Goal: Task Accomplishment & Management: Complete application form

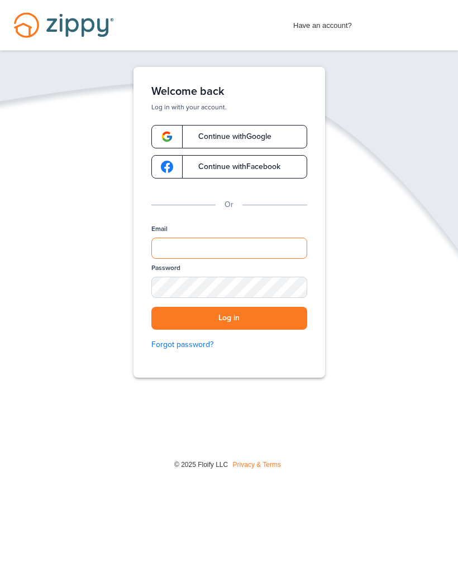
click at [218, 243] on input "Email" at bounding box center [229, 248] width 156 height 21
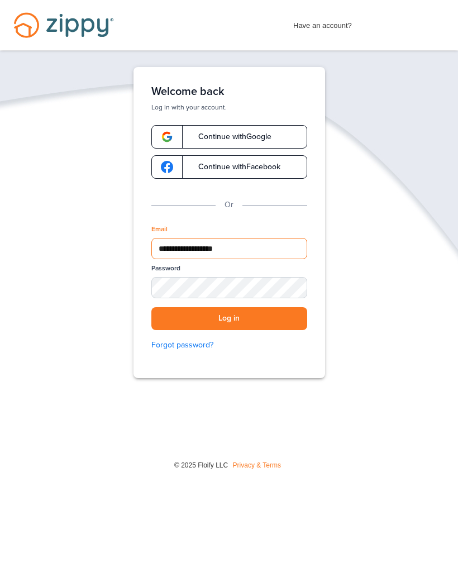
type input "**********"
click at [256, 320] on button "Log in" at bounding box center [229, 318] width 156 height 23
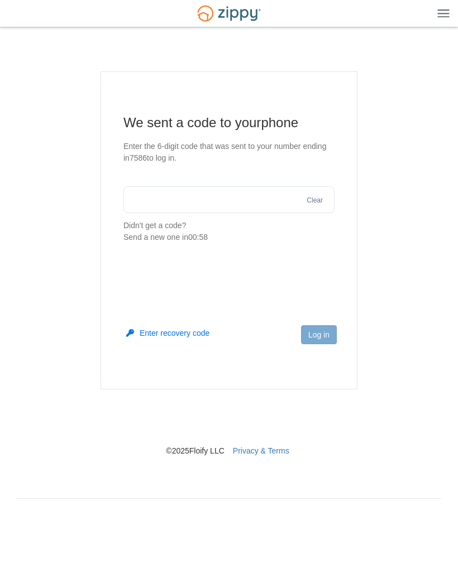
click at [276, 202] on input "text" at bounding box center [228, 199] width 211 height 27
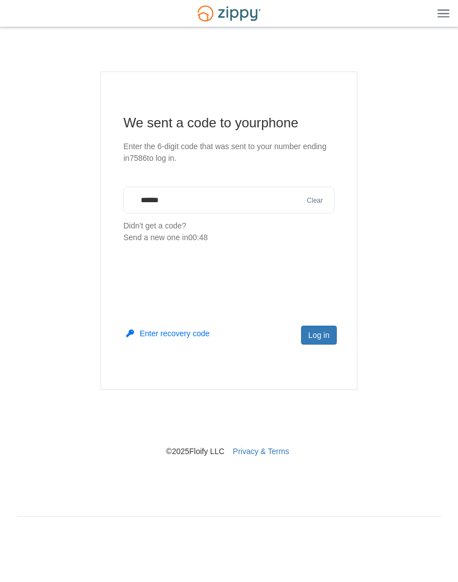
type input "******"
click at [320, 336] on button "Log in" at bounding box center [319, 334] width 36 height 19
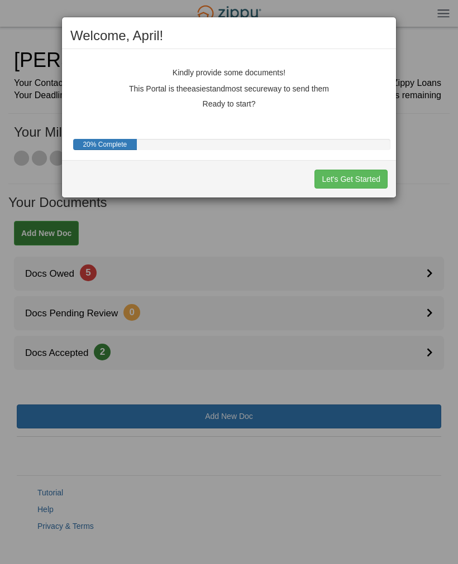
click at [366, 181] on button "Let's Get Started" at bounding box center [350, 179] width 73 height 19
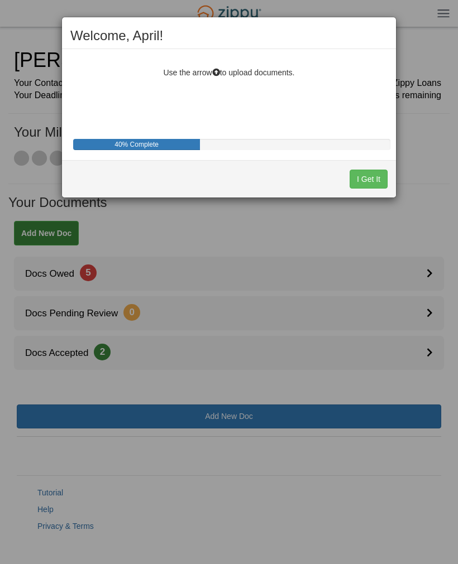
click at [374, 177] on button "I Get It" at bounding box center [368, 179] width 38 height 19
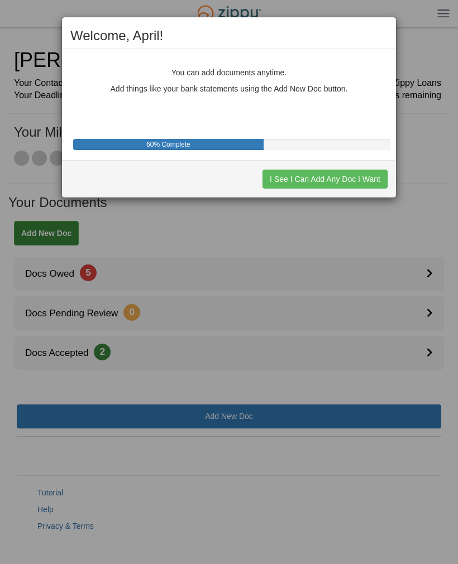
click at [368, 179] on button "I See I Can Add Any Doc I Want" at bounding box center [324, 179] width 125 height 19
click at [367, 179] on button "I See I Can Decline to Provide a Doc" at bounding box center [317, 179] width 142 height 19
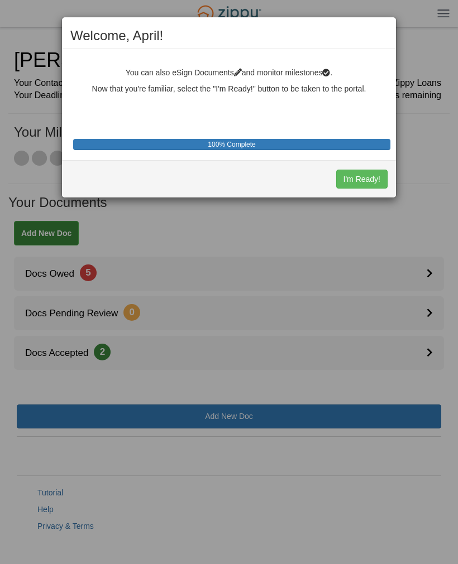
click at [368, 177] on button "I'm Ready!" at bounding box center [361, 179] width 51 height 19
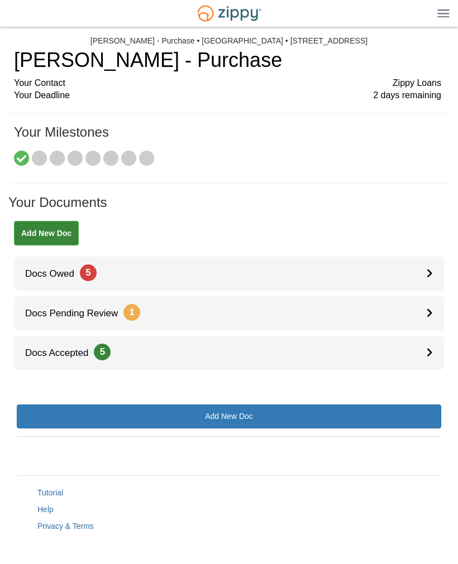
click at [317, 271] on link "Docs Owed 5" at bounding box center [229, 274] width 430 height 34
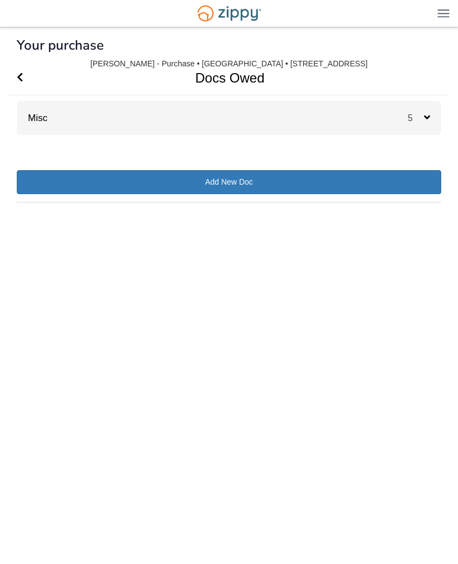
click at [424, 118] on icon at bounding box center [427, 117] width 6 height 10
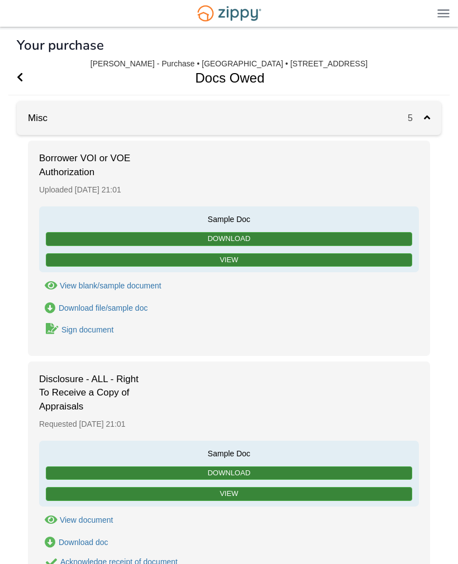
click at [23, 76] on icon "Go Back" at bounding box center [20, 77] width 6 height 10
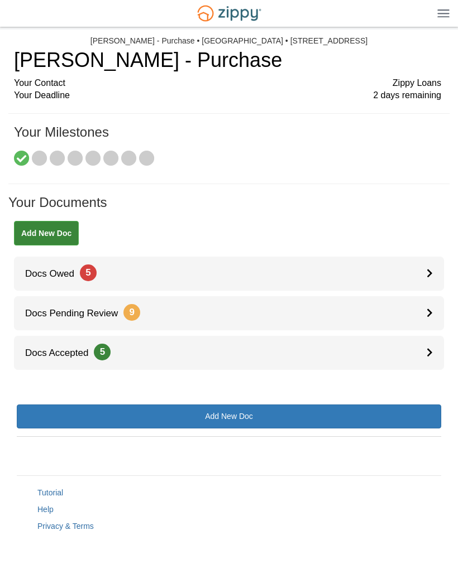
click at [213, 313] on link "Docs Pending Review 9" at bounding box center [229, 313] width 430 height 34
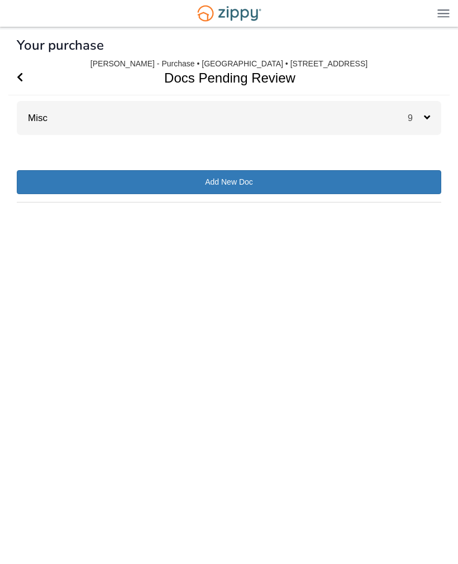
click at [440, 15] on img at bounding box center [443, 13] width 12 height 8
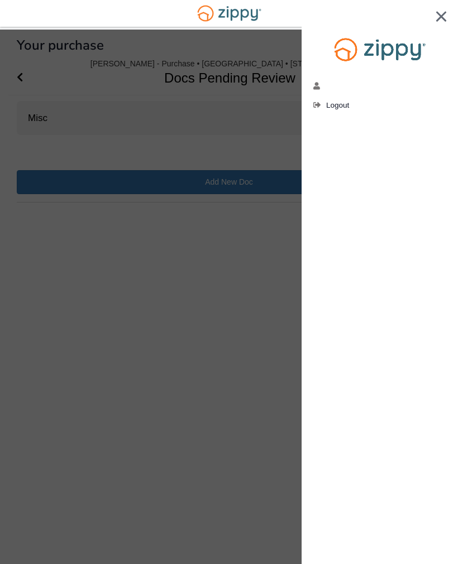
click at [250, 245] on div at bounding box center [229, 282] width 458 height 564
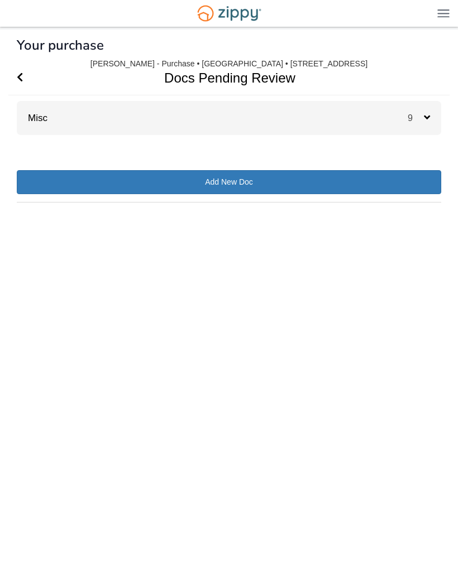
click at [23, 74] on icon "Go Back" at bounding box center [20, 77] width 6 height 10
click at [22, 70] on span "Go Back" at bounding box center [20, 78] width 6 height 34
click at [22, 74] on icon "Go Back" at bounding box center [20, 77] width 6 height 10
click at [22, 80] on icon "Go Back" at bounding box center [20, 77] width 6 height 10
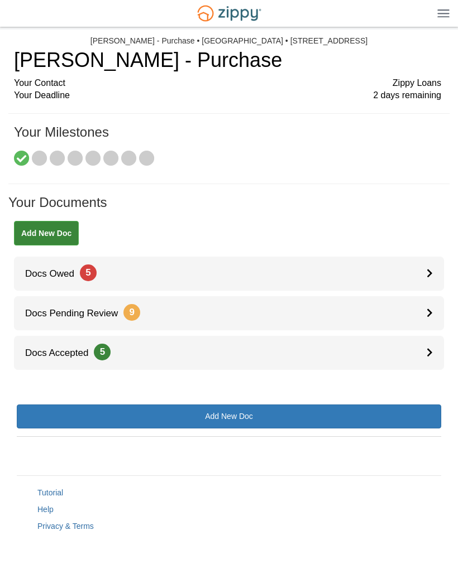
click at [425, 350] on link "Docs Accepted 5" at bounding box center [229, 353] width 430 height 34
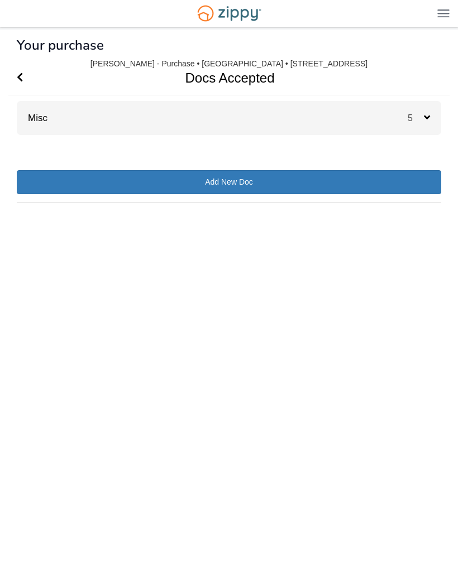
click at [427, 116] on icon at bounding box center [427, 117] width 6 height 10
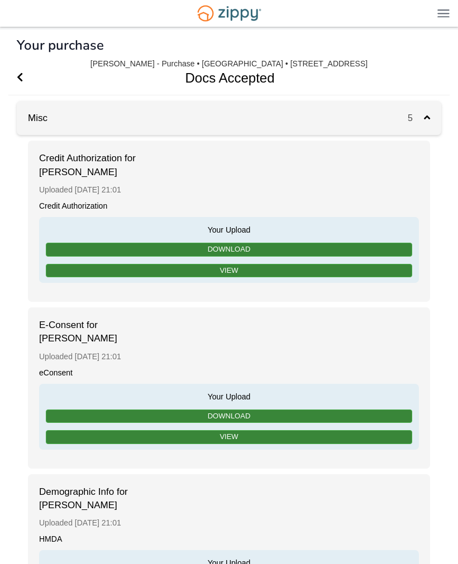
click at [349, 268] on link "View" at bounding box center [229, 271] width 366 height 14
click at [348, 251] on link "Download" at bounding box center [229, 250] width 366 height 14
click at [359, 249] on link "Download" at bounding box center [229, 250] width 366 height 14
click at [17, 81] on icon "Go Back" at bounding box center [20, 77] width 6 height 10
click at [18, 68] on span "Go Back" at bounding box center [20, 78] width 6 height 34
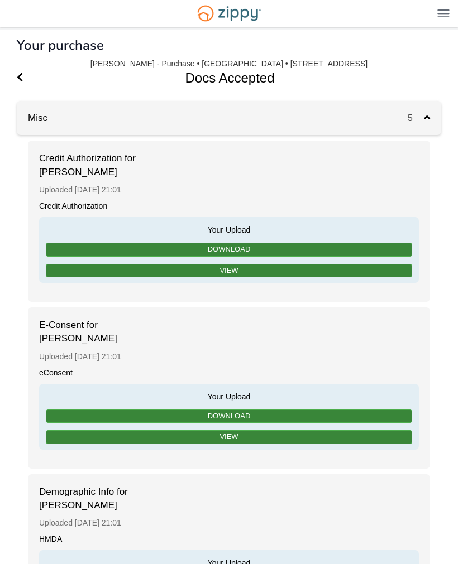
click at [263, 430] on link "View" at bounding box center [229, 437] width 366 height 14
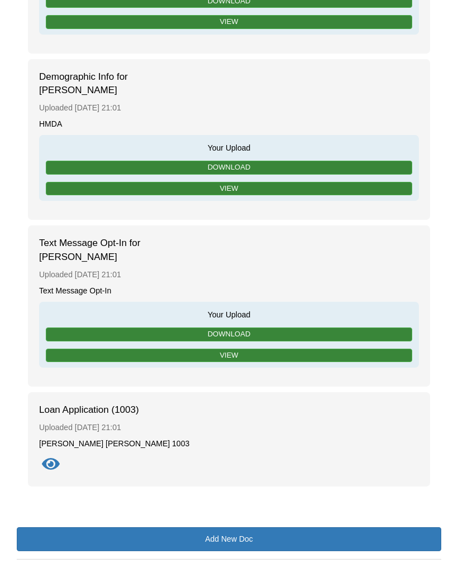
scroll to position [433, 0]
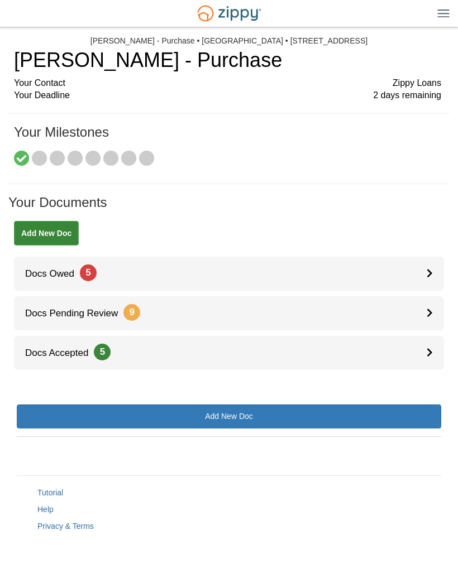
scroll to position [4, 0]
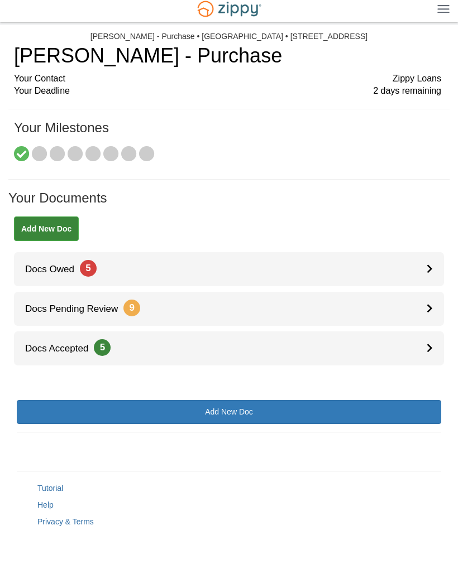
click at [230, 314] on link "Docs Pending Review 9" at bounding box center [229, 309] width 430 height 34
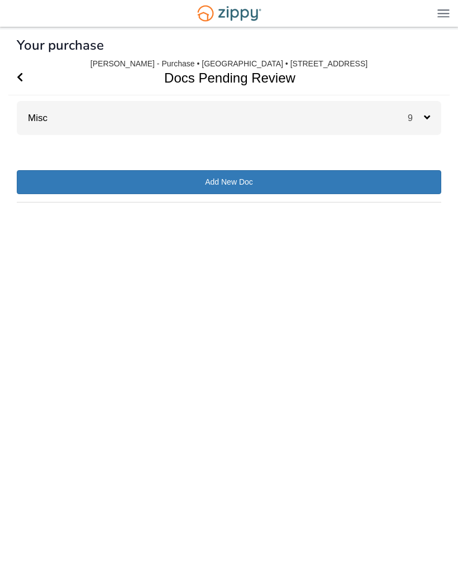
click at [430, 121] on div "9" at bounding box center [423, 118] width 33 height 34
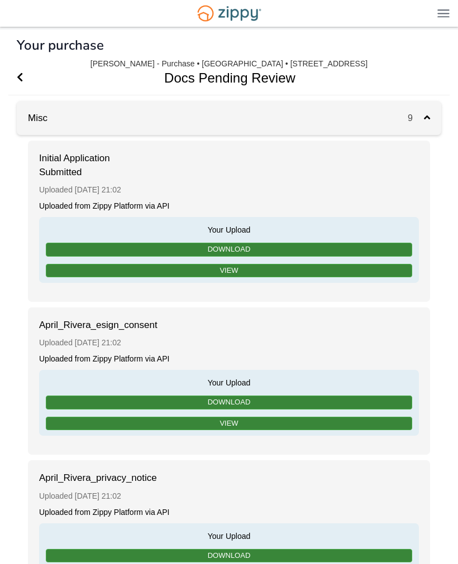
click at [318, 252] on link "Download" at bounding box center [229, 250] width 366 height 14
click at [320, 247] on link "Download" at bounding box center [229, 250] width 366 height 14
click at [314, 270] on link "View" at bounding box center [229, 271] width 366 height 14
click at [264, 422] on link "View" at bounding box center [229, 424] width 366 height 14
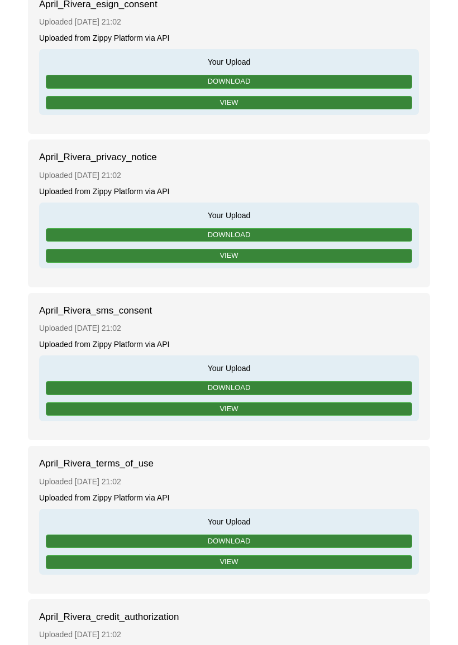
scroll to position [322, 0]
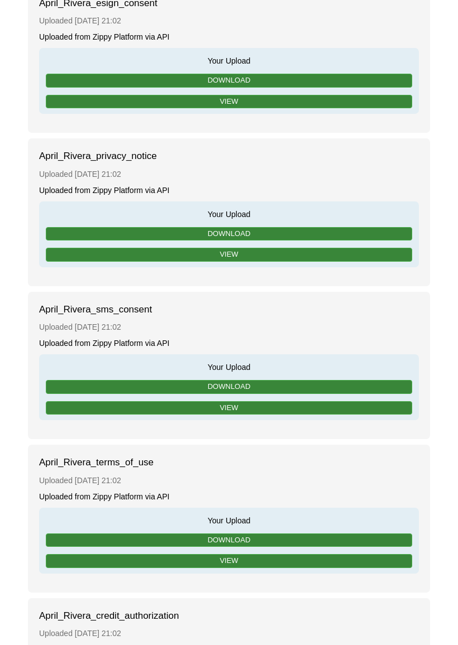
click at [254, 389] on link "Download" at bounding box center [229, 387] width 366 height 14
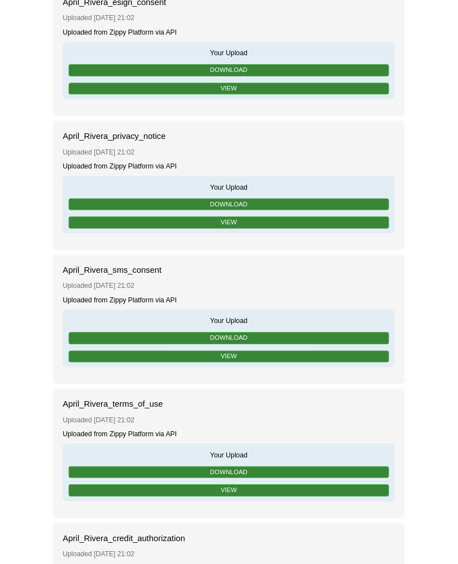
scroll to position [358, 0]
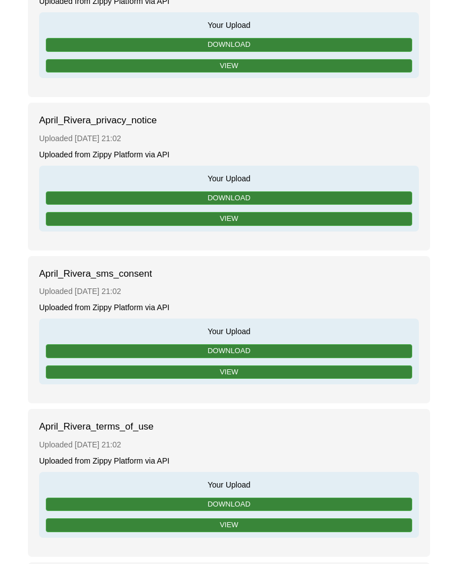
click at [263, 352] on link "Download" at bounding box center [229, 351] width 366 height 14
click at [270, 350] on link "Download" at bounding box center [229, 351] width 366 height 14
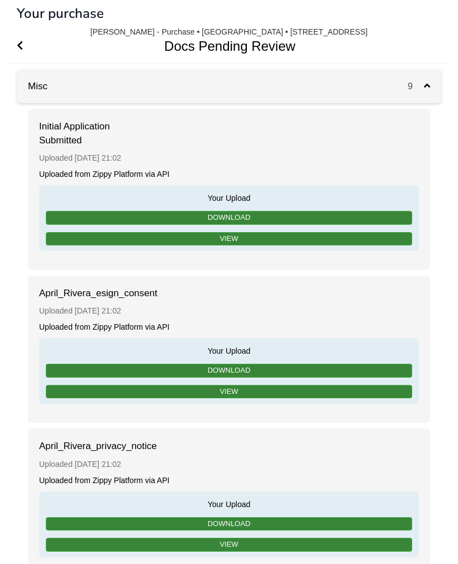
scroll to position [0, 0]
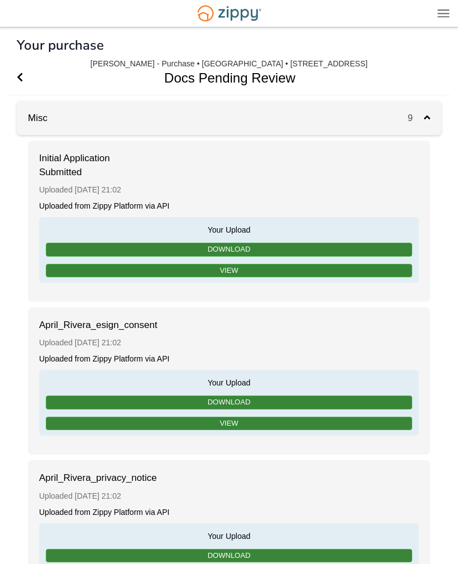
click at [33, 81] on h1 "Docs Pending Review" at bounding box center [222, 78] width 428 height 34
click at [23, 74] on icon "Go Back" at bounding box center [20, 77] width 6 height 10
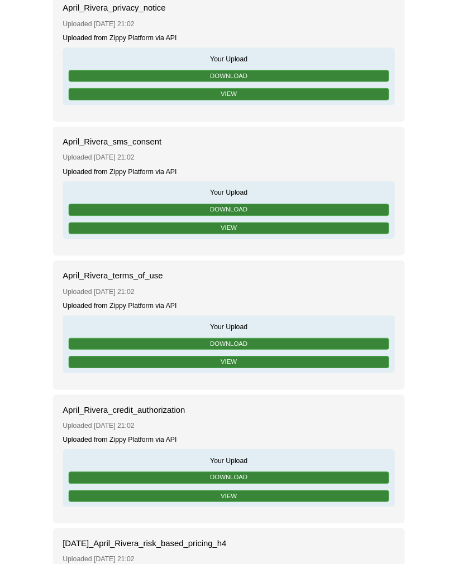
scroll to position [469, 0]
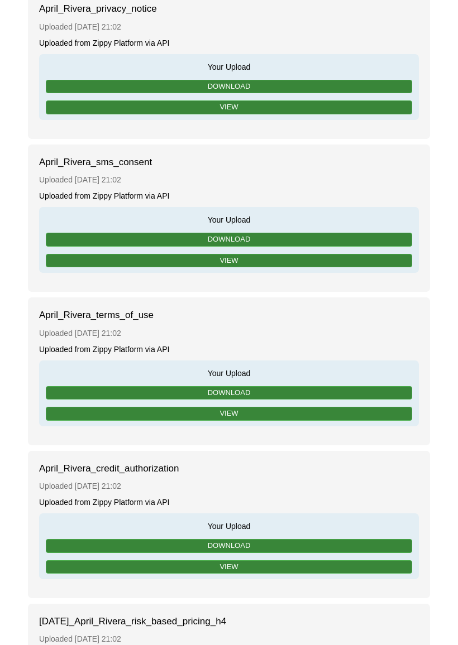
click at [314, 234] on link "Download" at bounding box center [229, 240] width 366 height 14
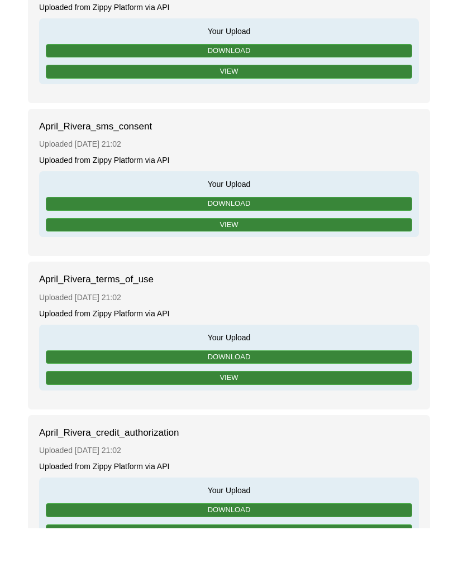
scroll to position [505, 0]
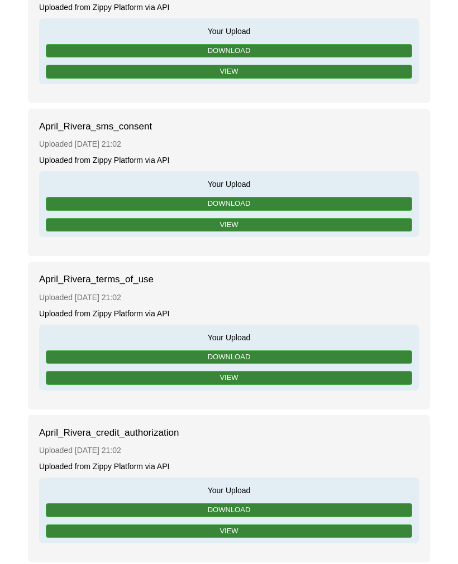
click at [334, 69] on link "View" at bounding box center [229, 72] width 366 height 14
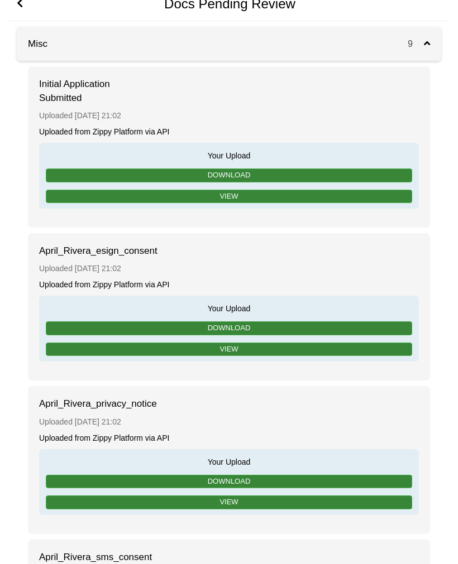
scroll to position [74, 0]
click at [287, 328] on link "Download" at bounding box center [229, 328] width 366 height 14
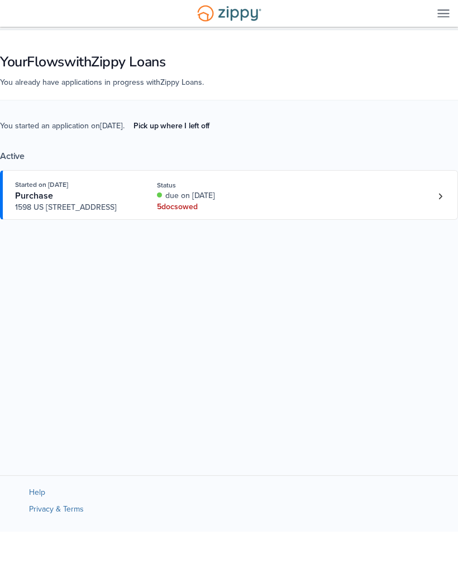
click at [439, 205] on link "Loan number 4240282" at bounding box center [439, 196] width 17 height 17
click at [433, 203] on link "Loan number 4240282" at bounding box center [439, 196] width 17 height 17
click at [440, 198] on icon "Loan number 4240282" at bounding box center [440, 197] width 4 height 8
click at [441, 196] on link "Loan number 4240282" at bounding box center [439, 196] width 17 height 17
click at [440, 199] on icon "Loan number 4240282" at bounding box center [439, 196] width 3 height 6
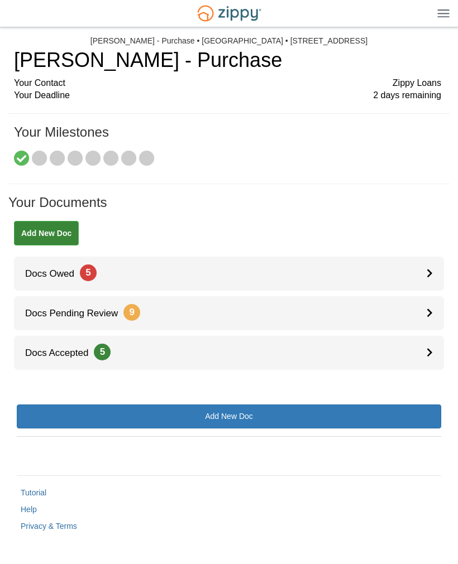
click at [425, 273] on link "Docs Owed 5" at bounding box center [229, 274] width 430 height 34
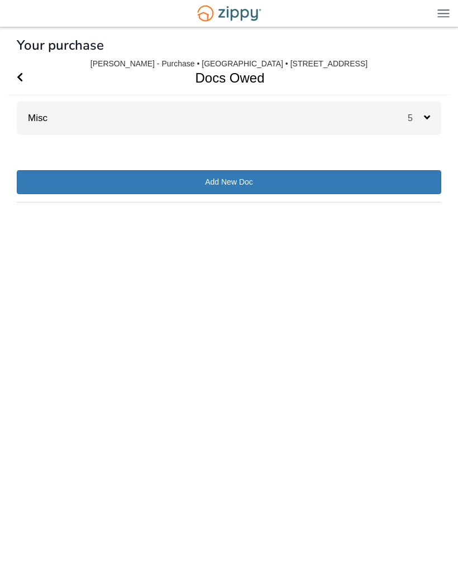
click at [422, 123] on span "5" at bounding box center [415, 117] width 16 height 9
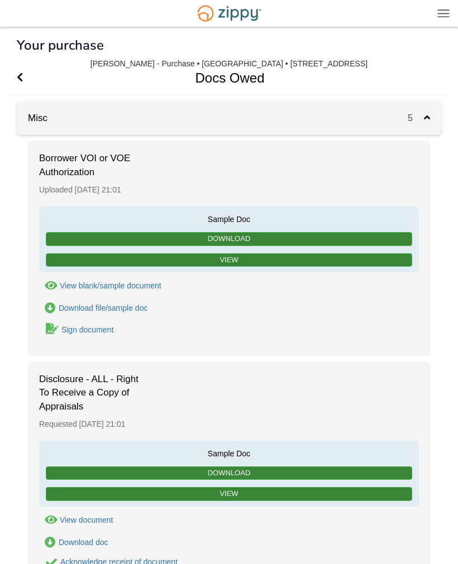
click at [326, 237] on link "Download" at bounding box center [229, 239] width 366 height 14
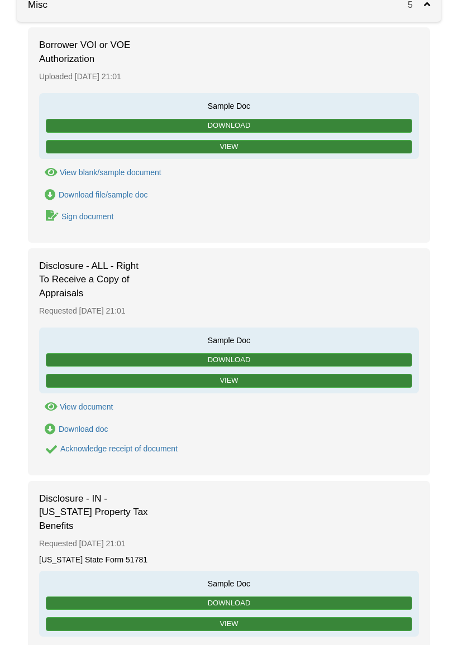
scroll to position [113, 0]
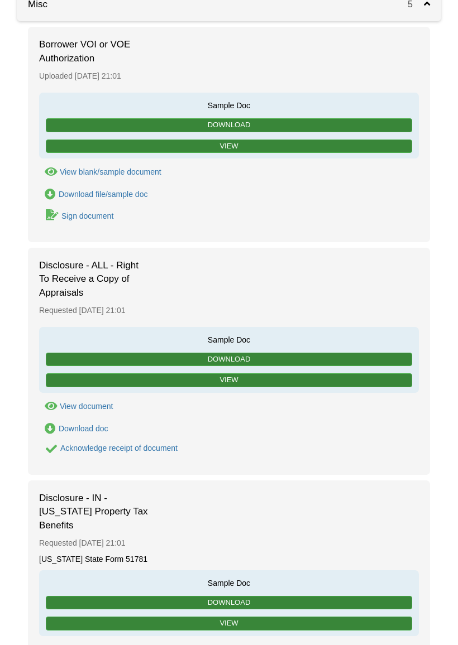
click at [273, 320] on div "Disclosure - ALL - Right To Receive a Copy of Appraisals Requested [DATE] 21:01…" at bounding box center [229, 361] width 402 height 227
click at [275, 354] on link "Download" at bounding box center [229, 360] width 366 height 14
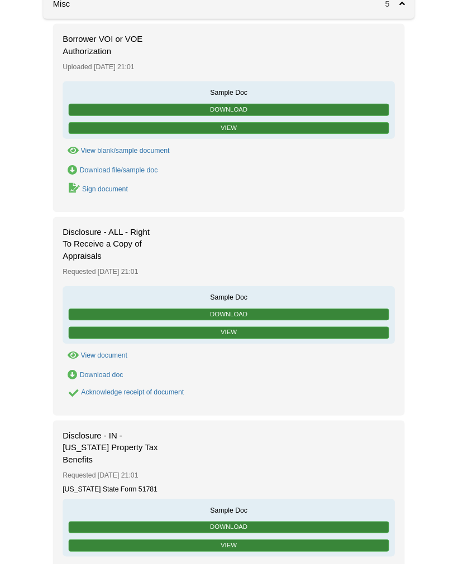
scroll to position [150, 0]
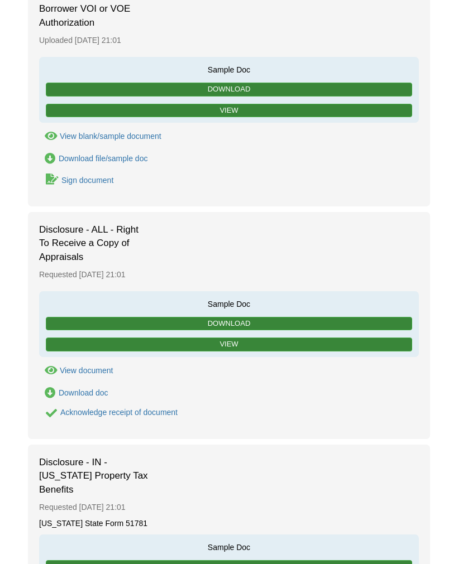
click at [104, 392] on div "Download doc" at bounding box center [84, 392] width 50 height 9
click at [155, 414] on div "Acknowledge receipt of document" at bounding box center [118, 412] width 117 height 9
click at [172, 410] on div "Acknowledge receipt of document" at bounding box center [118, 412] width 117 height 9
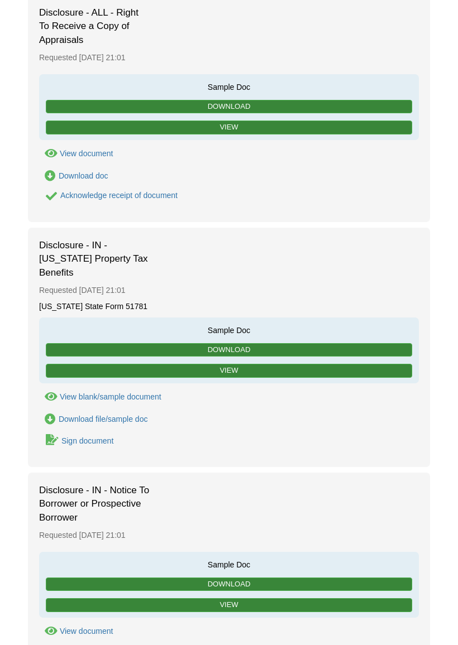
scroll to position [369, 0]
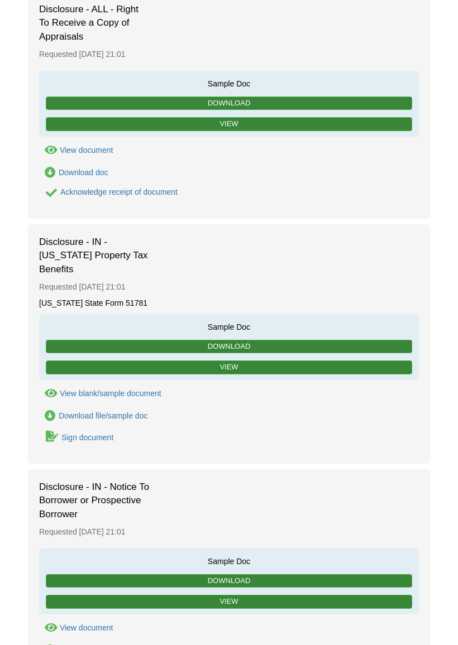
click at [217, 340] on link "Download" at bounding box center [229, 347] width 366 height 14
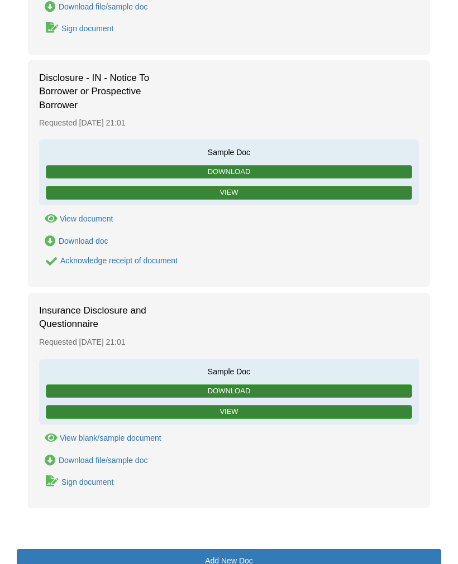
scroll to position [785, 0]
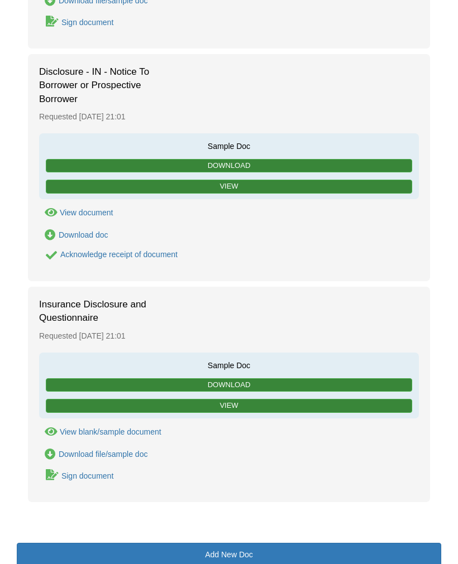
click at [244, 378] on link "Download" at bounding box center [229, 385] width 366 height 14
